Goal: Information Seeking & Learning: Learn about a topic

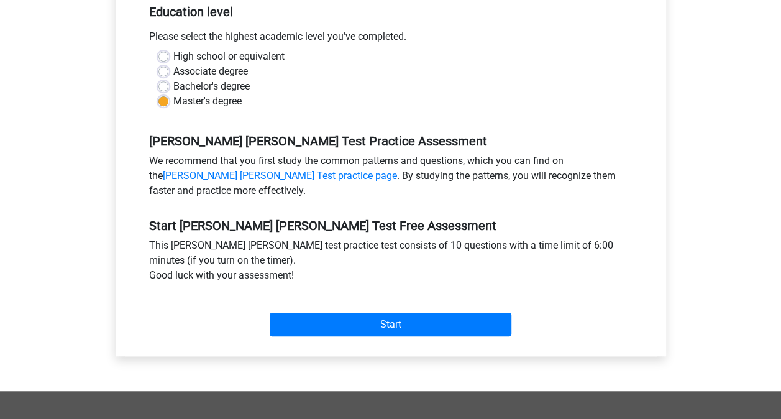
scroll to position [278, 0]
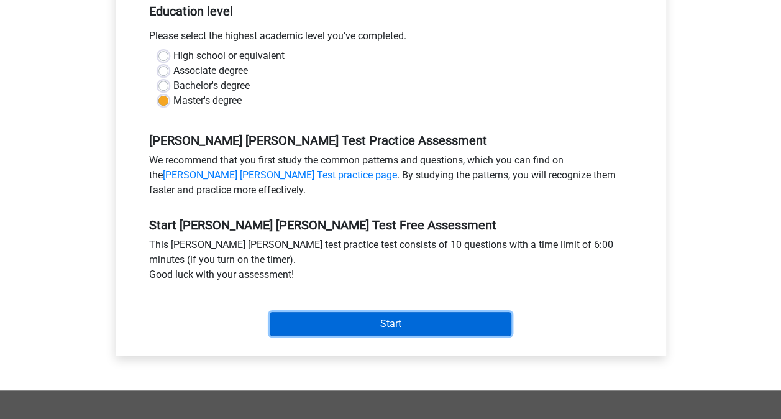
click at [363, 312] on input "Start" at bounding box center [390, 324] width 242 height 24
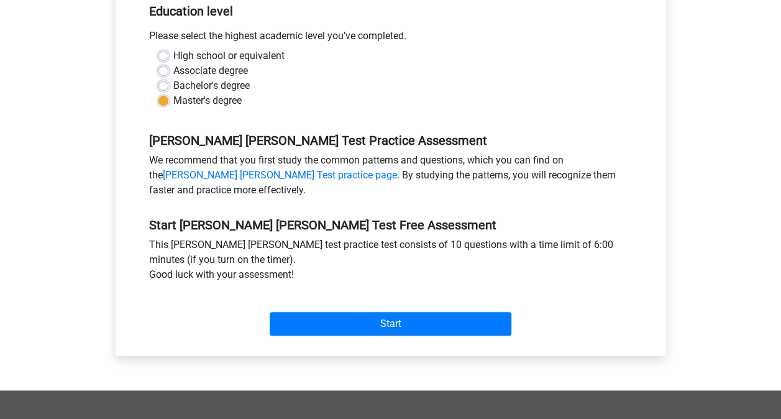
scroll to position [0, 0]
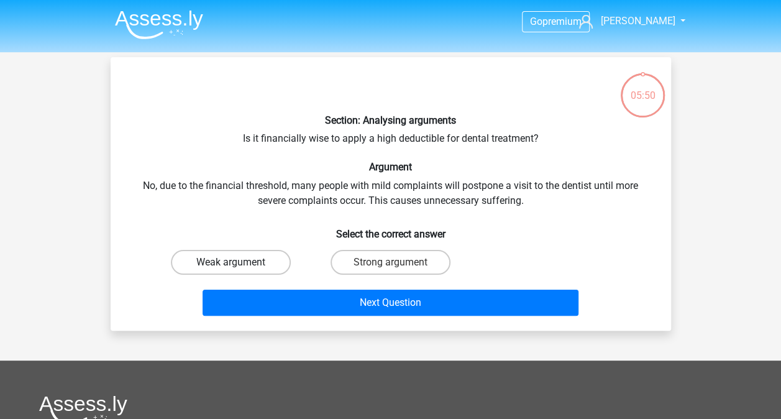
click at [261, 257] on label "Weak argument" at bounding box center [231, 262] width 120 height 25
click at [238, 262] on input "Weak argument" at bounding box center [234, 266] width 8 height 8
radio input "true"
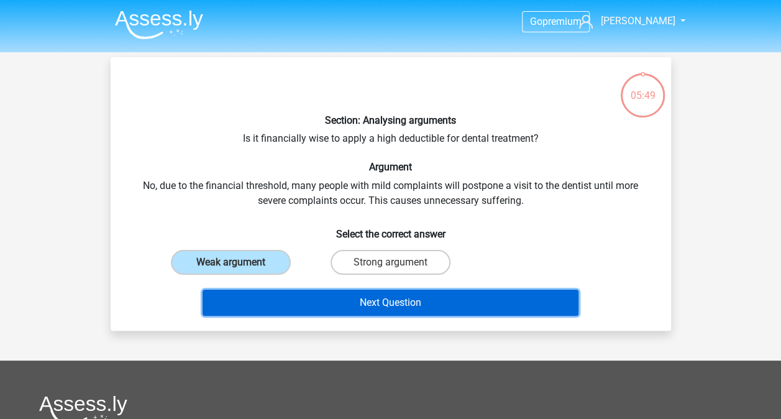
click at [293, 300] on button "Next Question" at bounding box center [390, 302] width 376 height 26
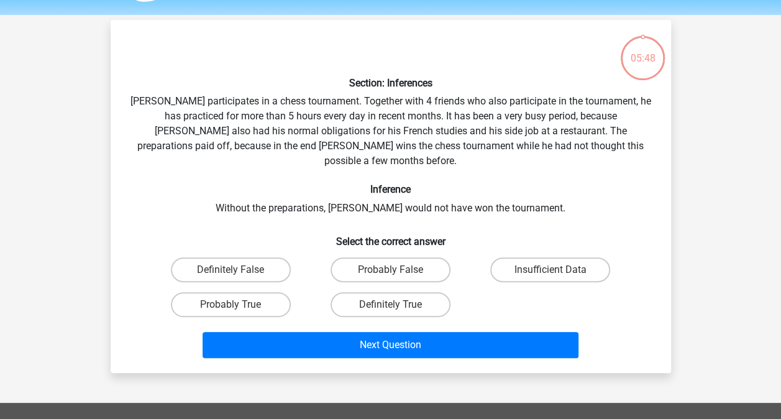
scroll to position [57, 0]
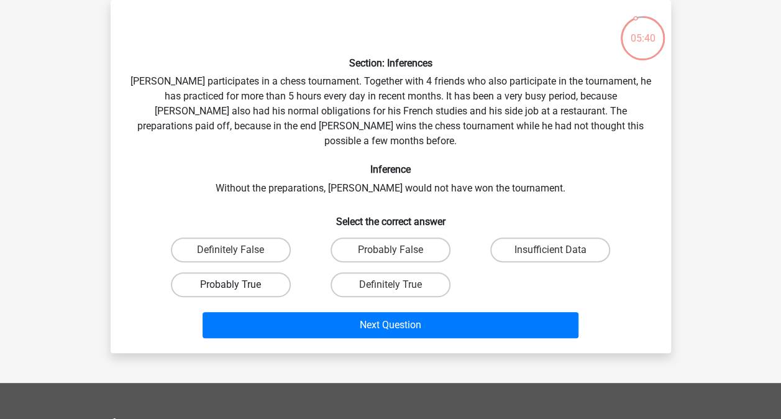
click at [277, 272] on label "Probably True" at bounding box center [231, 284] width 120 height 25
click at [238, 284] on input "Probably True" at bounding box center [234, 288] width 8 height 8
radio input "true"
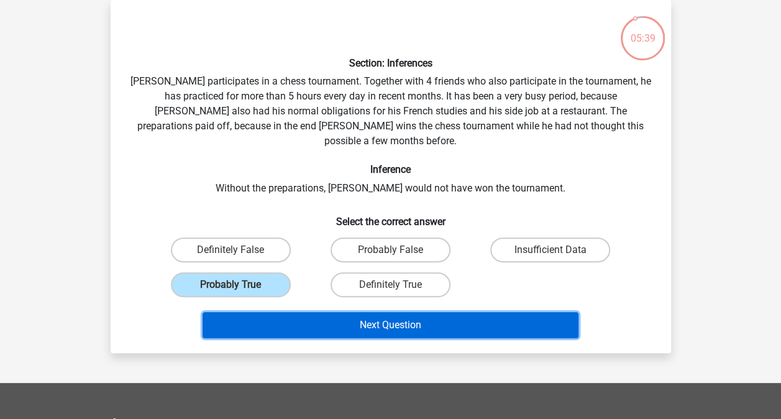
click at [332, 312] on button "Next Question" at bounding box center [390, 325] width 376 height 26
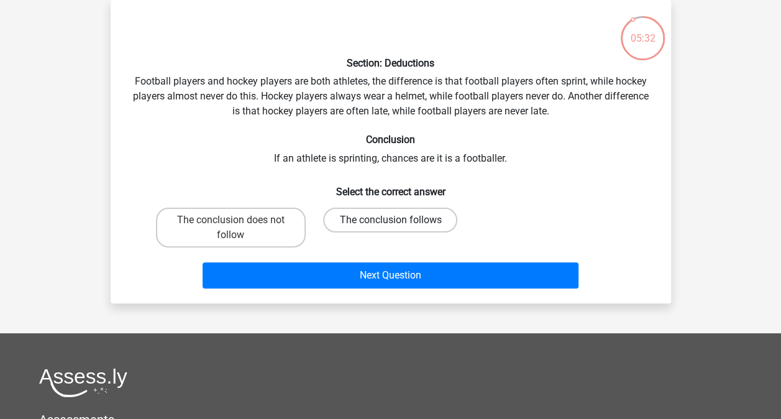
click at [329, 217] on label "The conclusion follows" at bounding box center [390, 219] width 134 height 25
click at [390, 220] on input "The conclusion follows" at bounding box center [394, 224] width 8 height 8
radio input "true"
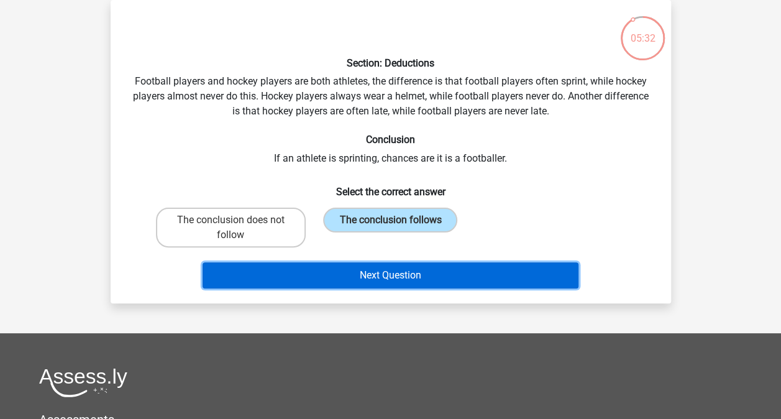
click at [329, 272] on button "Next Question" at bounding box center [390, 275] width 376 height 26
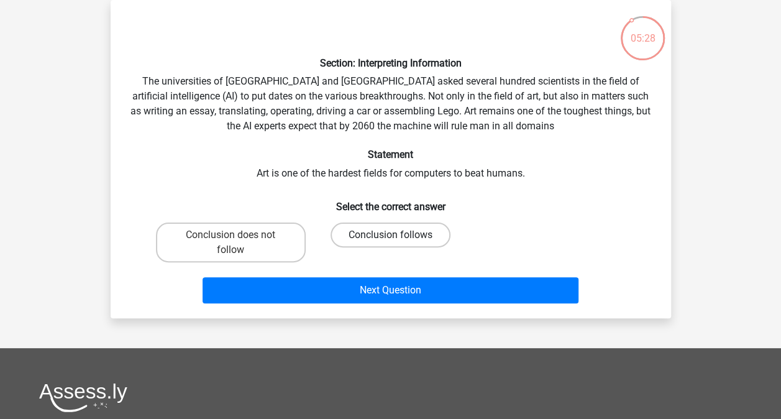
click at [363, 239] on label "Conclusion follows" at bounding box center [390, 234] width 120 height 25
click at [390, 239] on input "Conclusion follows" at bounding box center [394, 239] width 8 height 8
radio input "true"
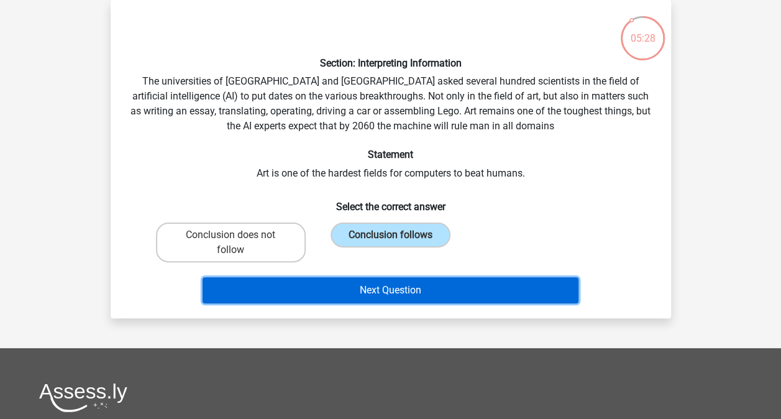
click at [343, 278] on button "Next Question" at bounding box center [390, 290] width 376 height 26
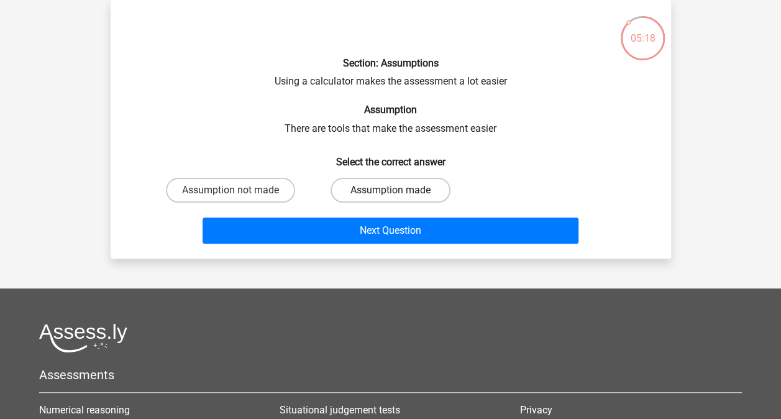
click at [382, 195] on label "Assumption made" at bounding box center [390, 190] width 120 height 25
click at [390, 195] on input "Assumption made" at bounding box center [394, 194] width 8 height 8
radio input "true"
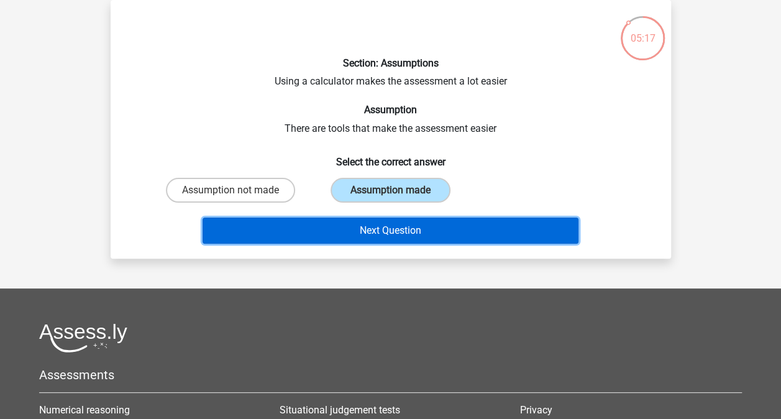
click at [332, 224] on button "Next Question" at bounding box center [390, 230] width 376 height 26
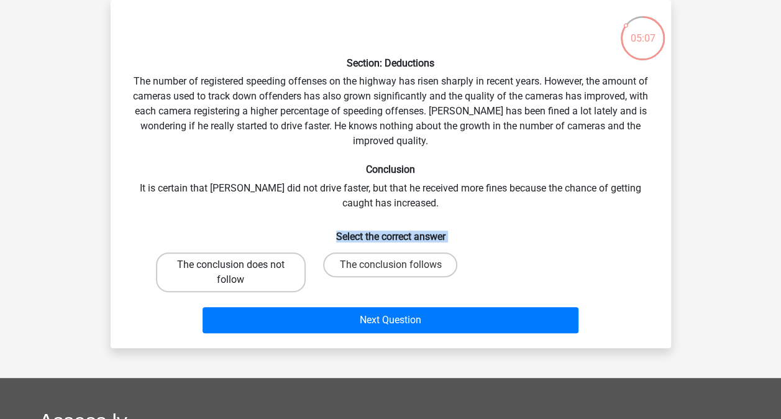
drag, startPoint x: 332, startPoint y: 224, endPoint x: 278, endPoint y: 263, distance: 66.3
click at [278, 263] on div "Section: Deductions The number of registered speeding offenses on the highway h…" at bounding box center [390, 174] width 550 height 328
drag, startPoint x: 278, startPoint y: 263, endPoint x: 225, endPoint y: 262, distance: 52.8
click at [225, 262] on label "The conclusion does not follow" at bounding box center [231, 272] width 150 height 40
click at [230, 265] on input "The conclusion does not follow" at bounding box center [234, 269] width 8 height 8
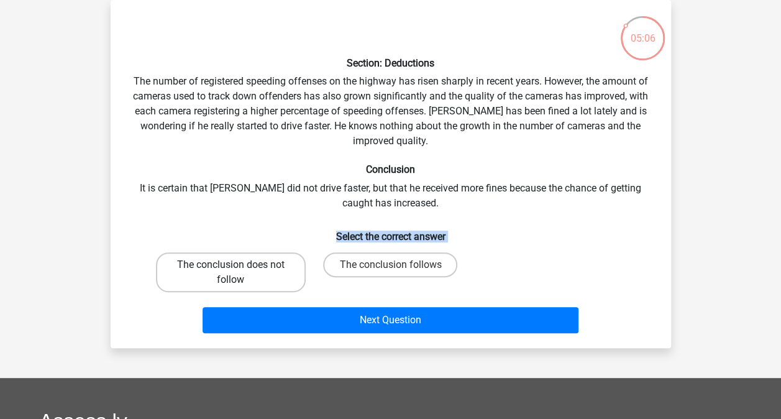
radio input "true"
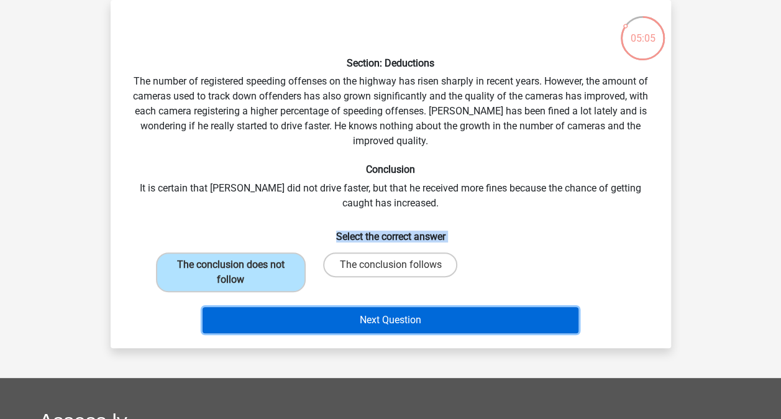
click at [342, 324] on button "Next Question" at bounding box center [390, 320] width 376 height 26
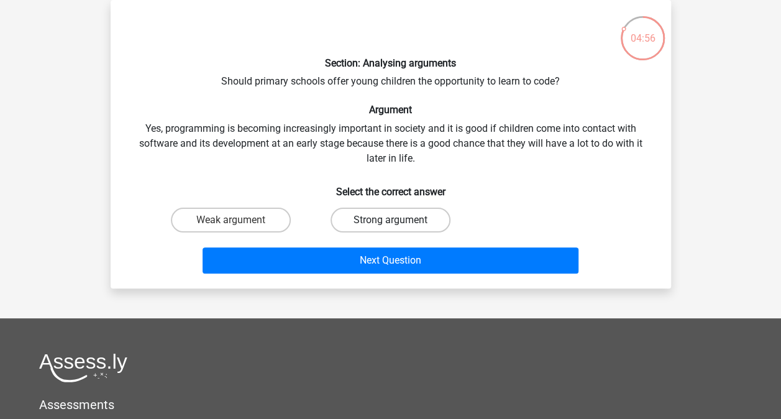
click at [348, 223] on label "Strong argument" at bounding box center [390, 219] width 120 height 25
click at [390, 223] on input "Strong argument" at bounding box center [394, 224] width 8 height 8
radio input "true"
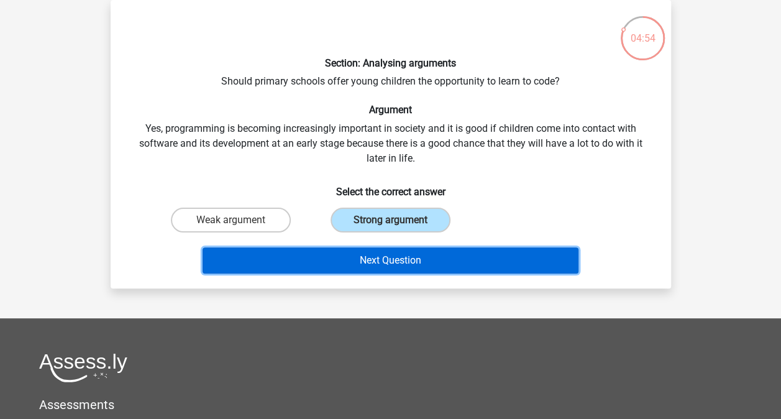
click at [325, 253] on button "Next Question" at bounding box center [390, 260] width 376 height 26
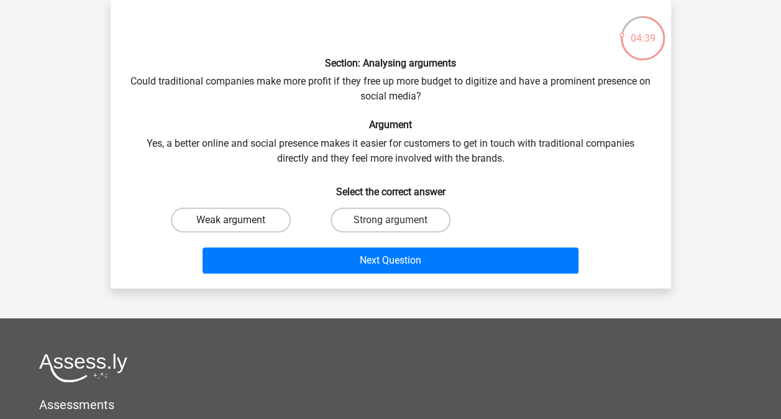
click at [261, 220] on label "Weak argument" at bounding box center [231, 219] width 120 height 25
click at [238, 220] on input "Weak argument" at bounding box center [234, 224] width 8 height 8
radio input "true"
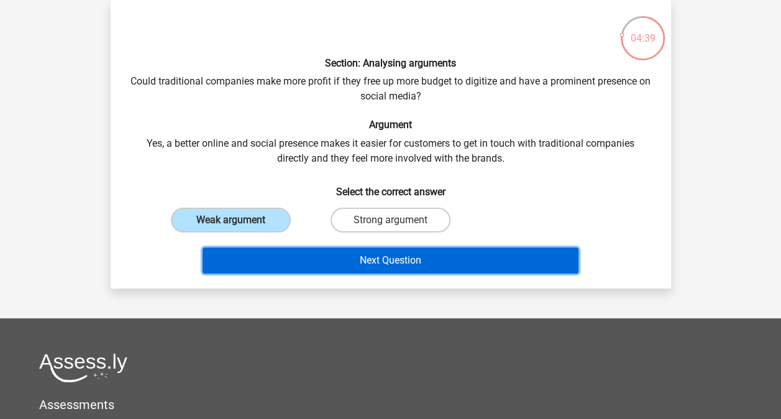
click at [278, 255] on button "Next Question" at bounding box center [390, 260] width 376 height 26
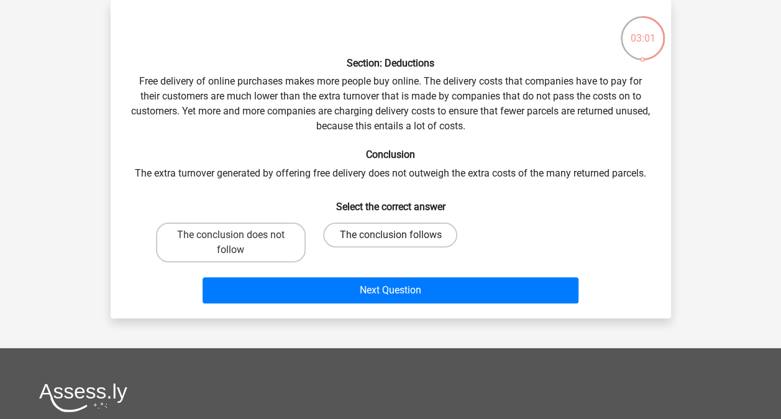
click at [385, 243] on label "The conclusion follows" at bounding box center [390, 234] width 134 height 25
click at [390, 243] on input "The conclusion follows" at bounding box center [394, 239] width 8 height 8
radio input "true"
click at [263, 251] on label "The conclusion does not follow" at bounding box center [231, 242] width 150 height 40
click at [238, 243] on input "The conclusion does not follow" at bounding box center [234, 239] width 8 height 8
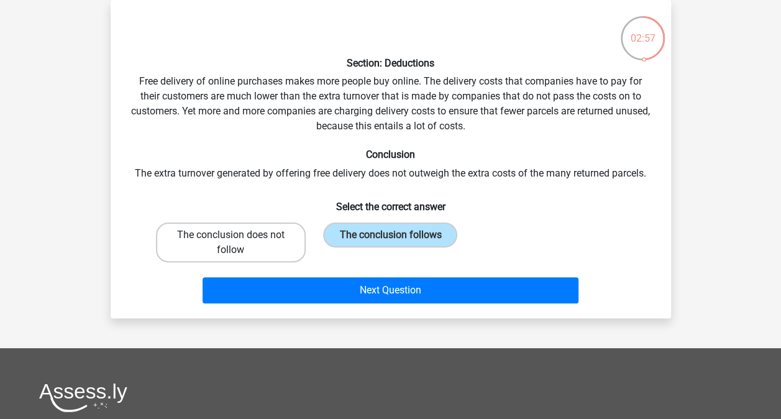
radio input "true"
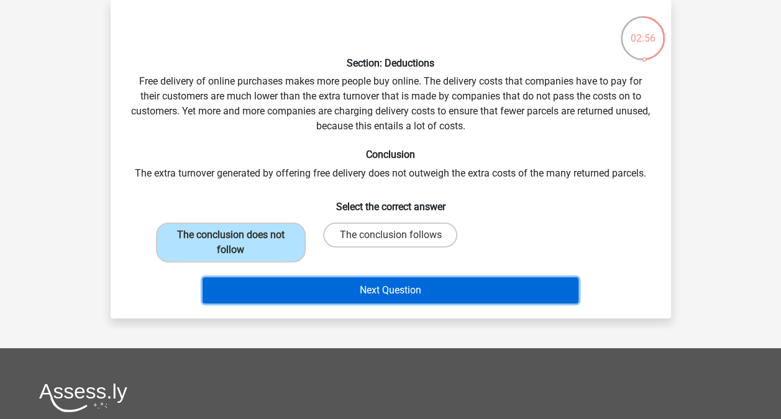
click at [342, 288] on button "Next Question" at bounding box center [390, 290] width 376 height 26
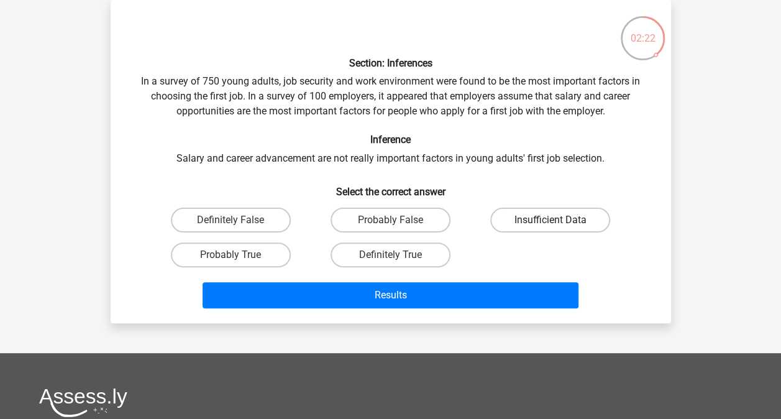
click at [513, 212] on label "Insufficient Data" at bounding box center [550, 219] width 120 height 25
click at [550, 220] on input "Insufficient Data" at bounding box center [554, 224] width 8 height 8
radio input "true"
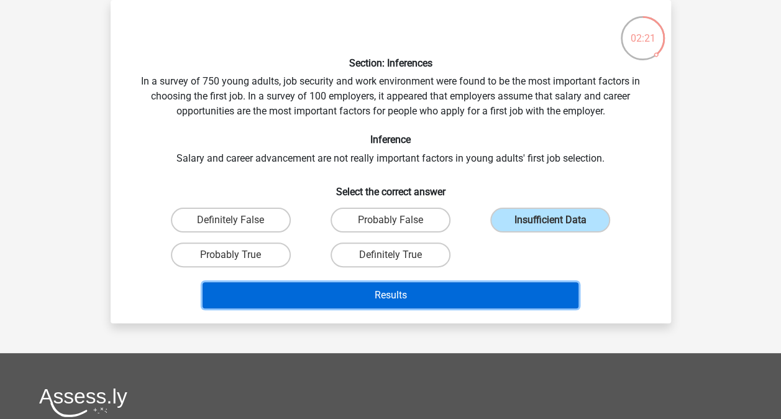
click at [400, 294] on button "Results" at bounding box center [390, 295] width 376 height 26
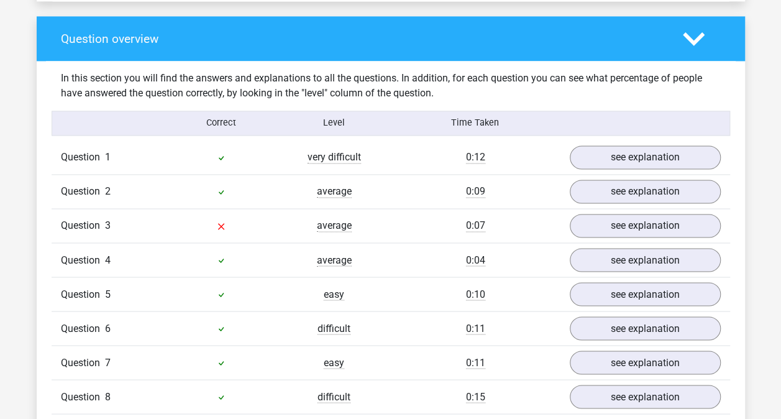
scroll to position [905, 0]
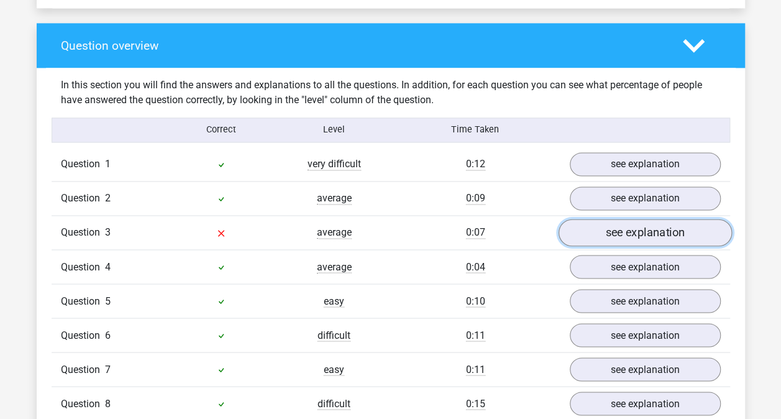
click at [659, 220] on link "see explanation" at bounding box center [644, 232] width 173 height 27
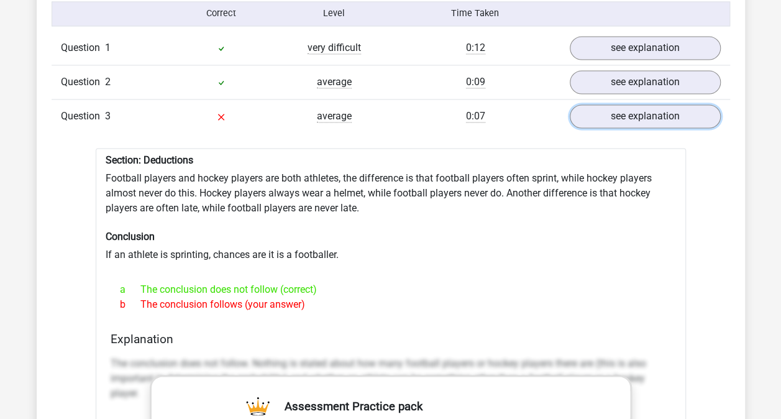
scroll to position [1022, 0]
